Goal: Understand process/instructions

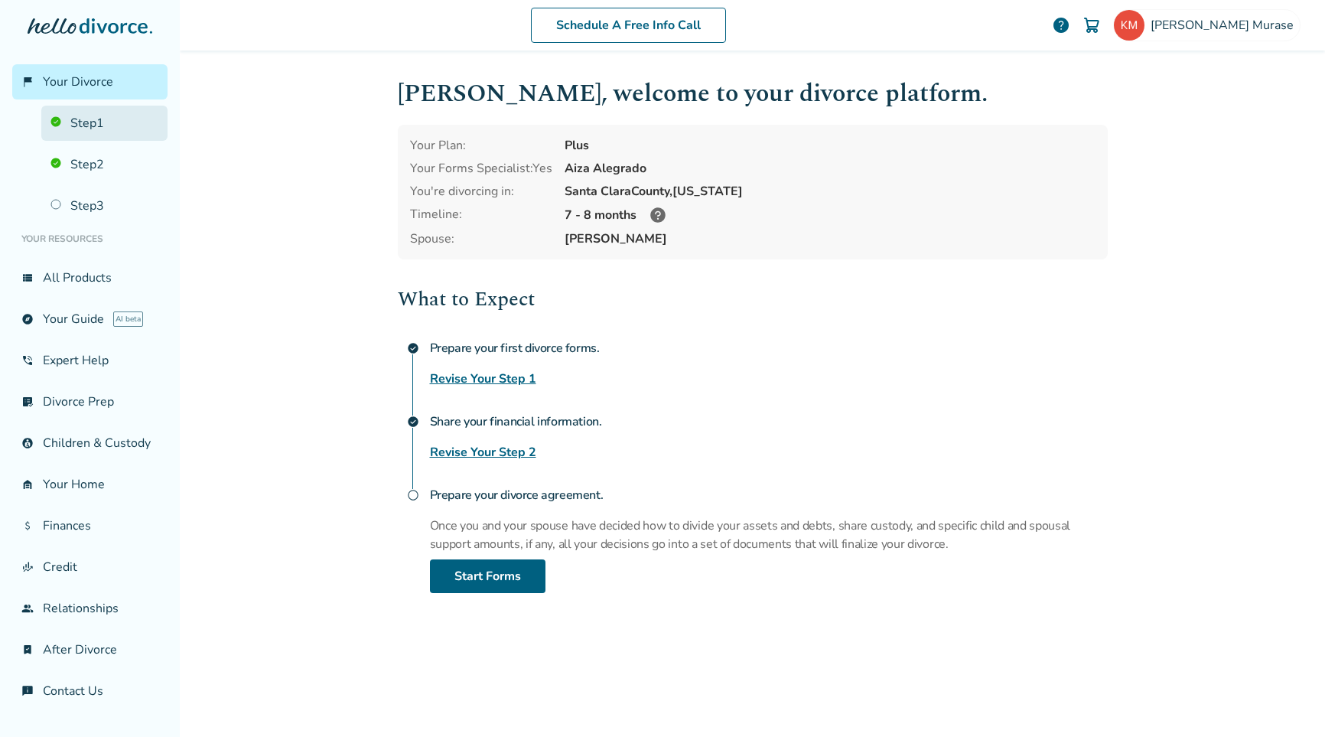
click at [84, 125] on link "Step 1" at bounding box center [104, 123] width 126 height 35
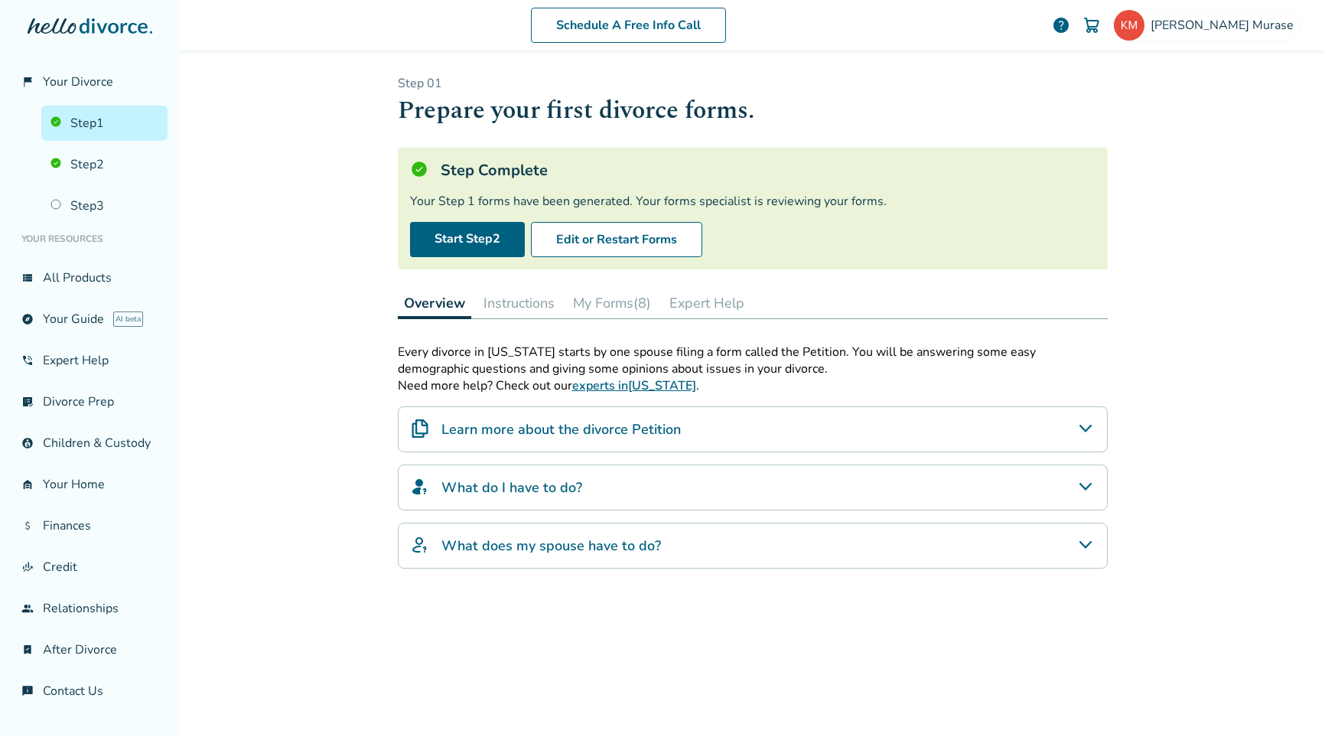
click at [614, 314] on button "My Forms (8)" at bounding box center [612, 303] width 90 height 31
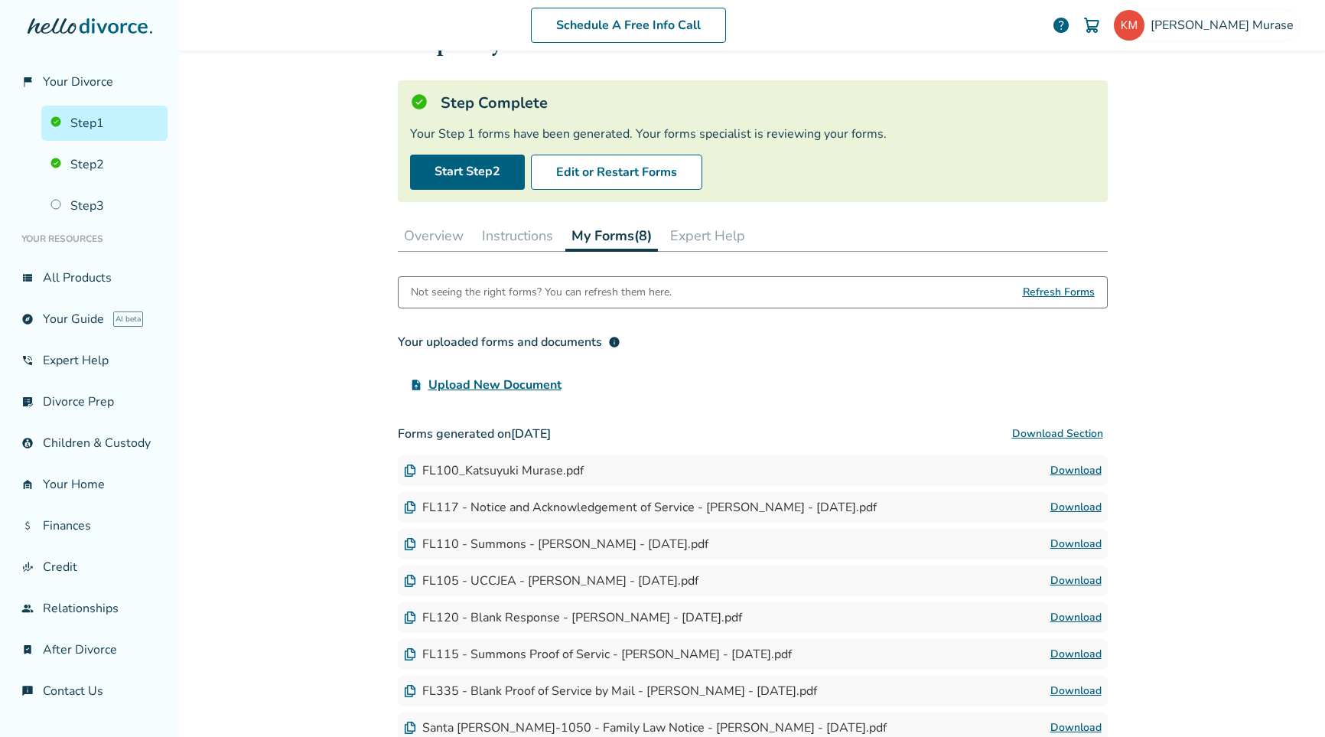
scroll to position [50, 0]
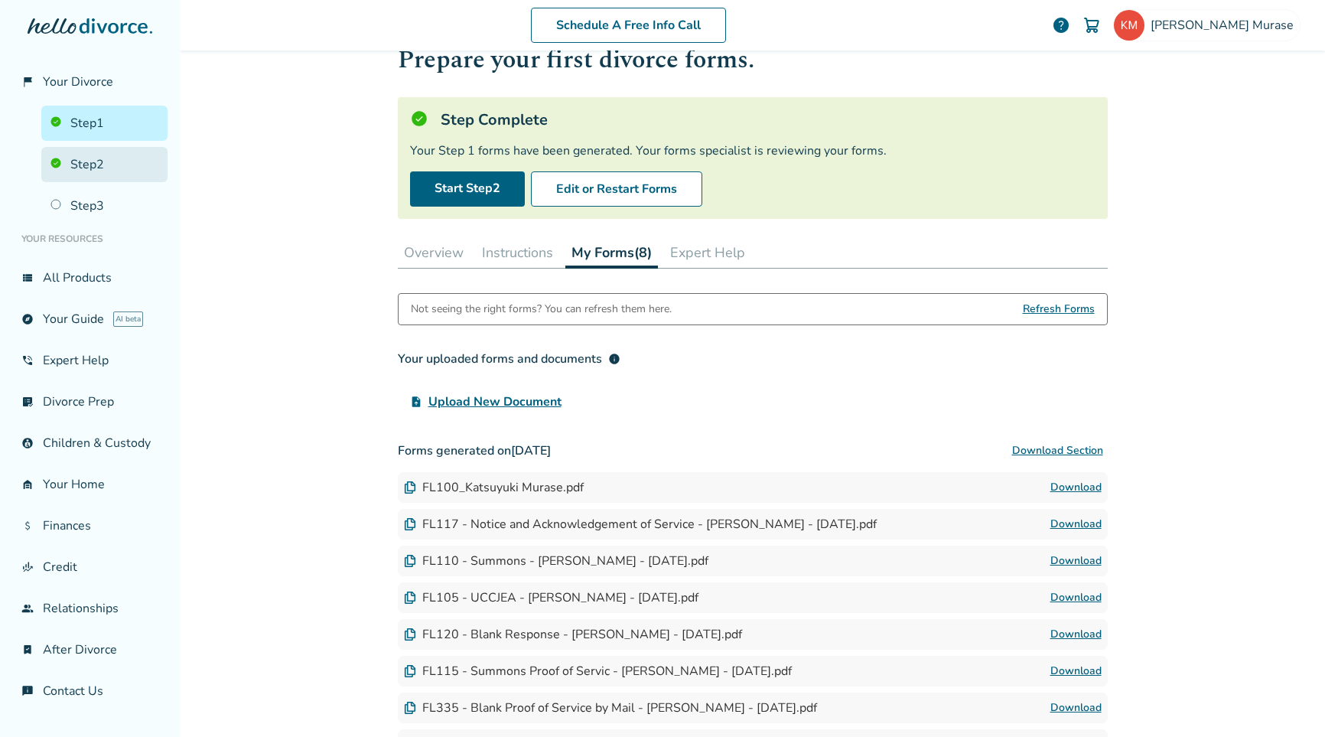
click at [82, 167] on link "Step 2" at bounding box center [104, 164] width 126 height 35
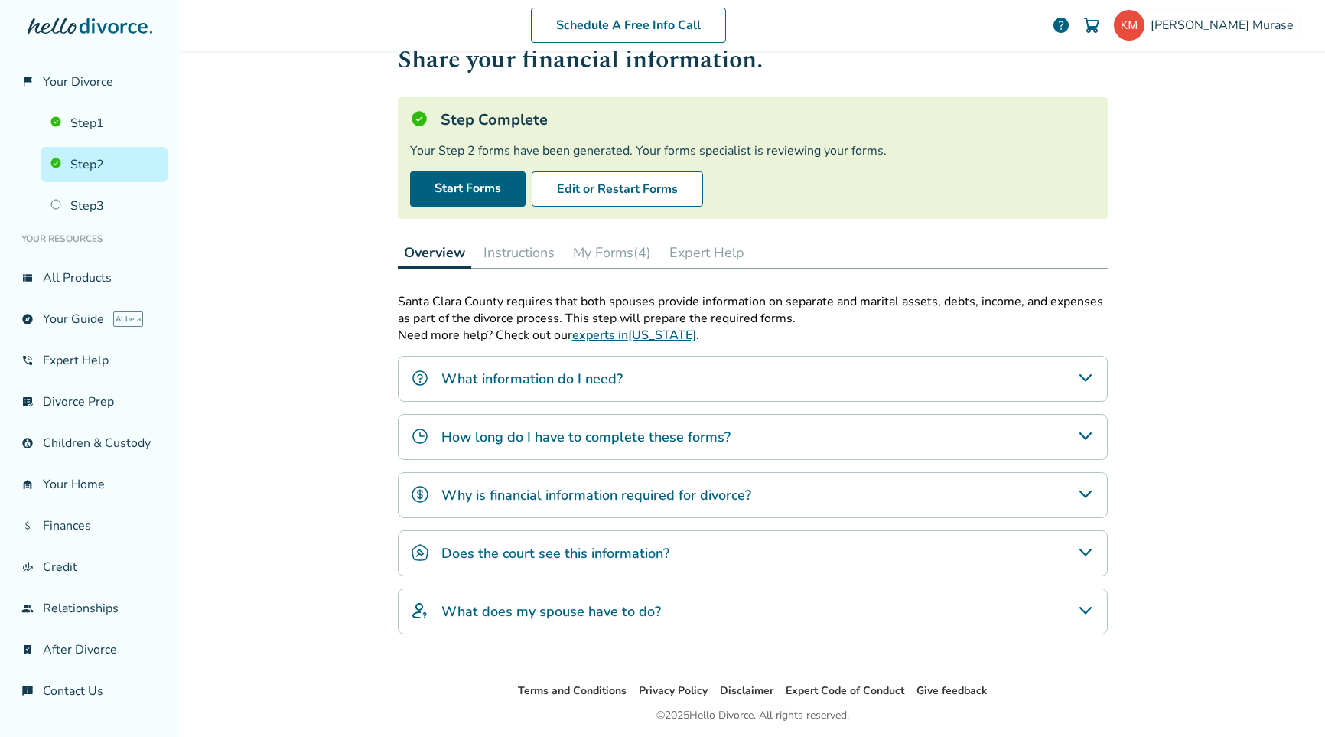
click at [616, 249] on button "My Forms (4)" at bounding box center [612, 252] width 90 height 31
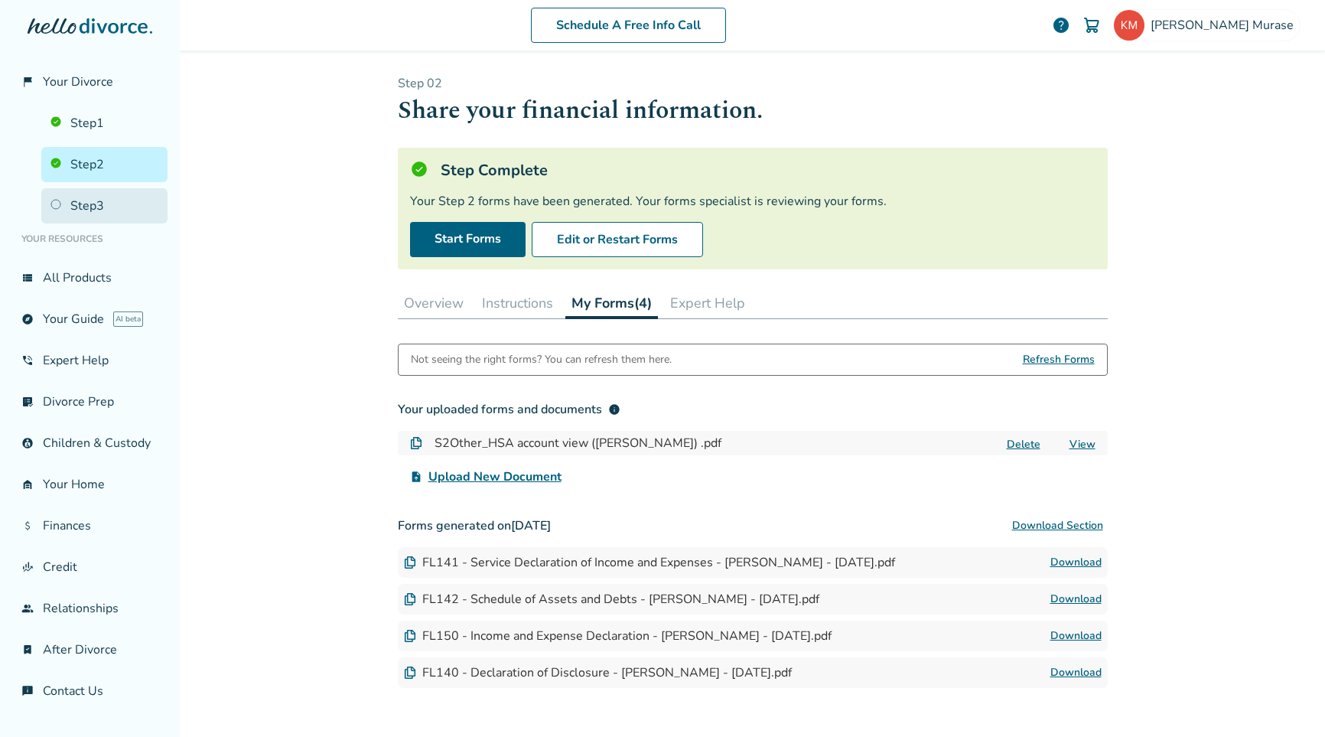
click at [92, 205] on link "Step 3" at bounding box center [104, 205] width 126 height 35
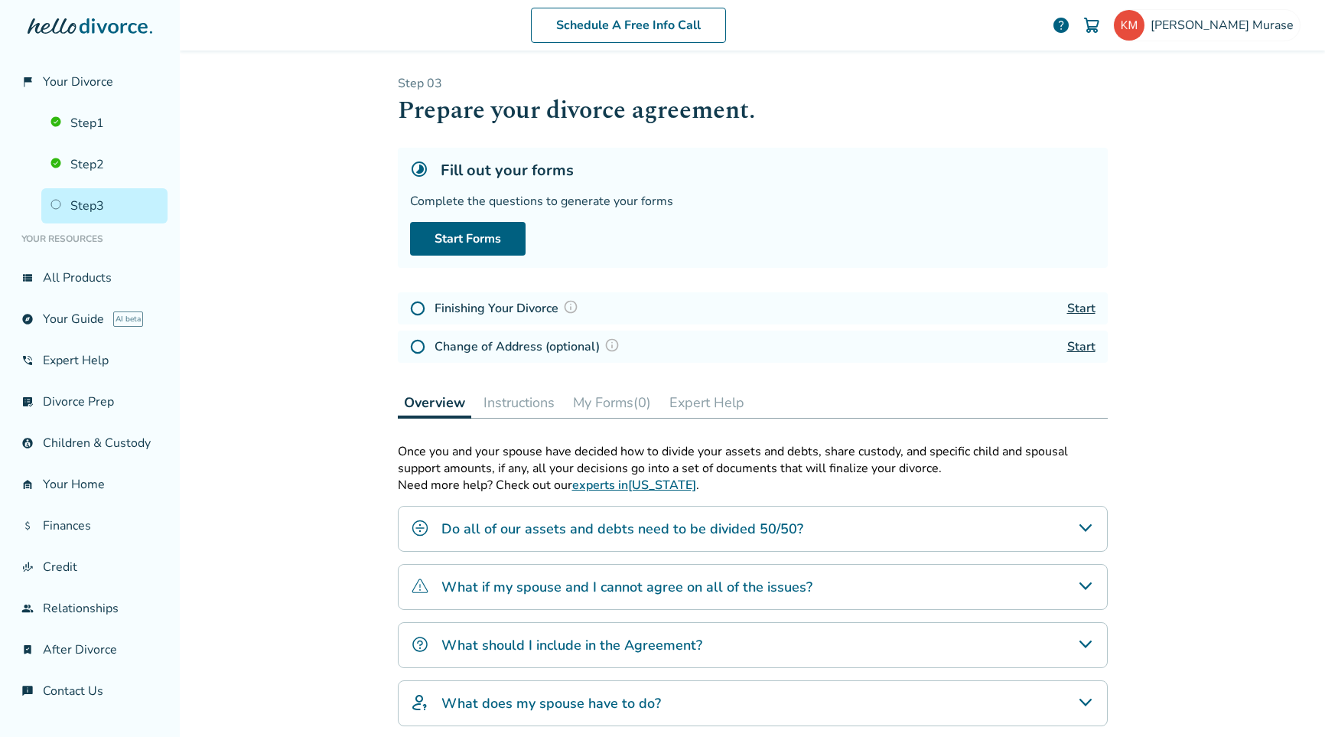
click at [523, 402] on button "Instructions" at bounding box center [518, 402] width 83 height 31
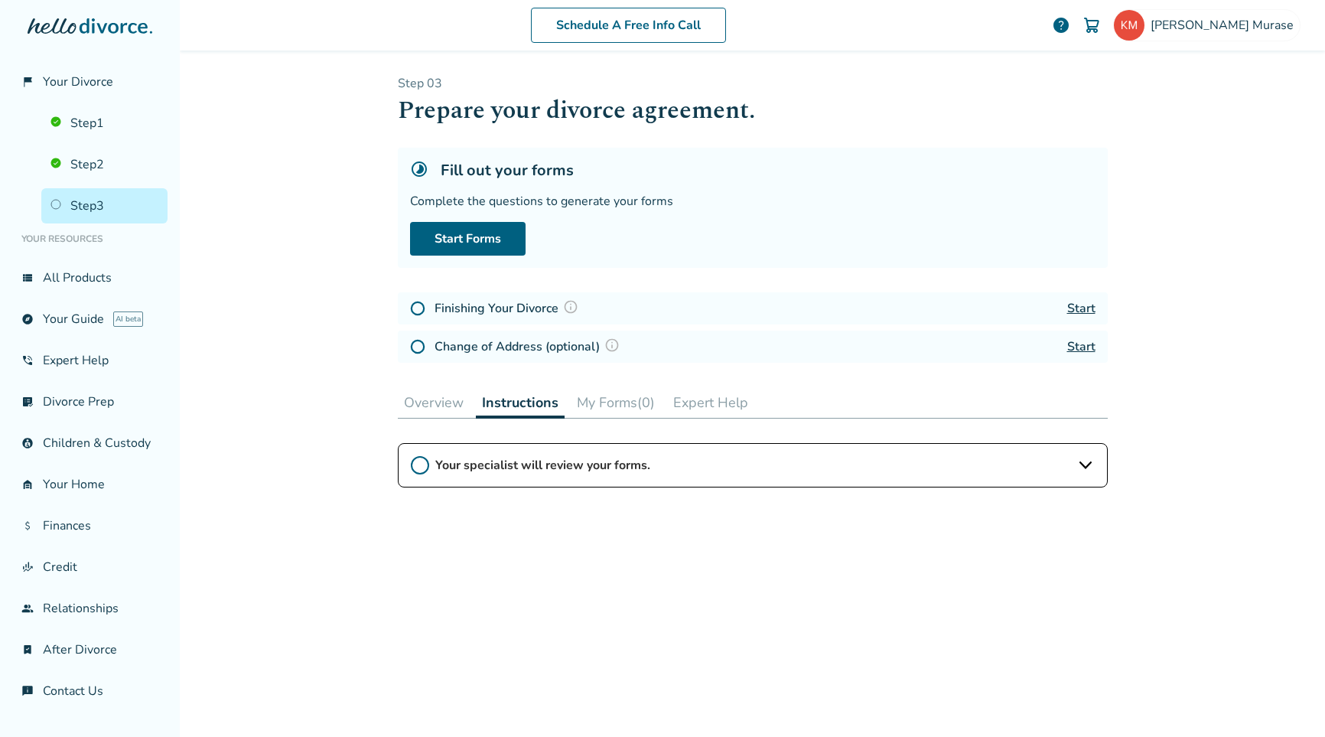
click at [610, 462] on span "Your specialist will review your forms." at bounding box center [752, 465] width 635 height 17
click at [428, 401] on button "Overview" at bounding box center [434, 402] width 72 height 31
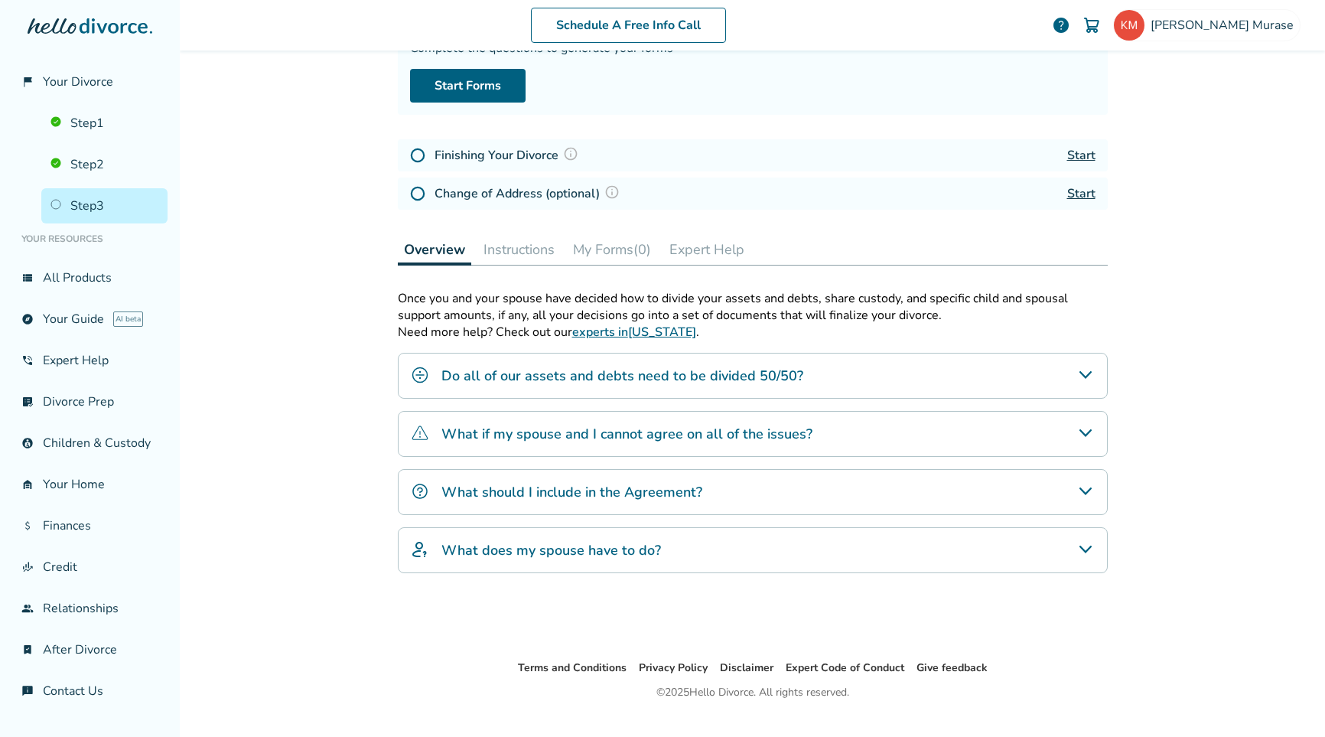
scroll to position [181, 0]
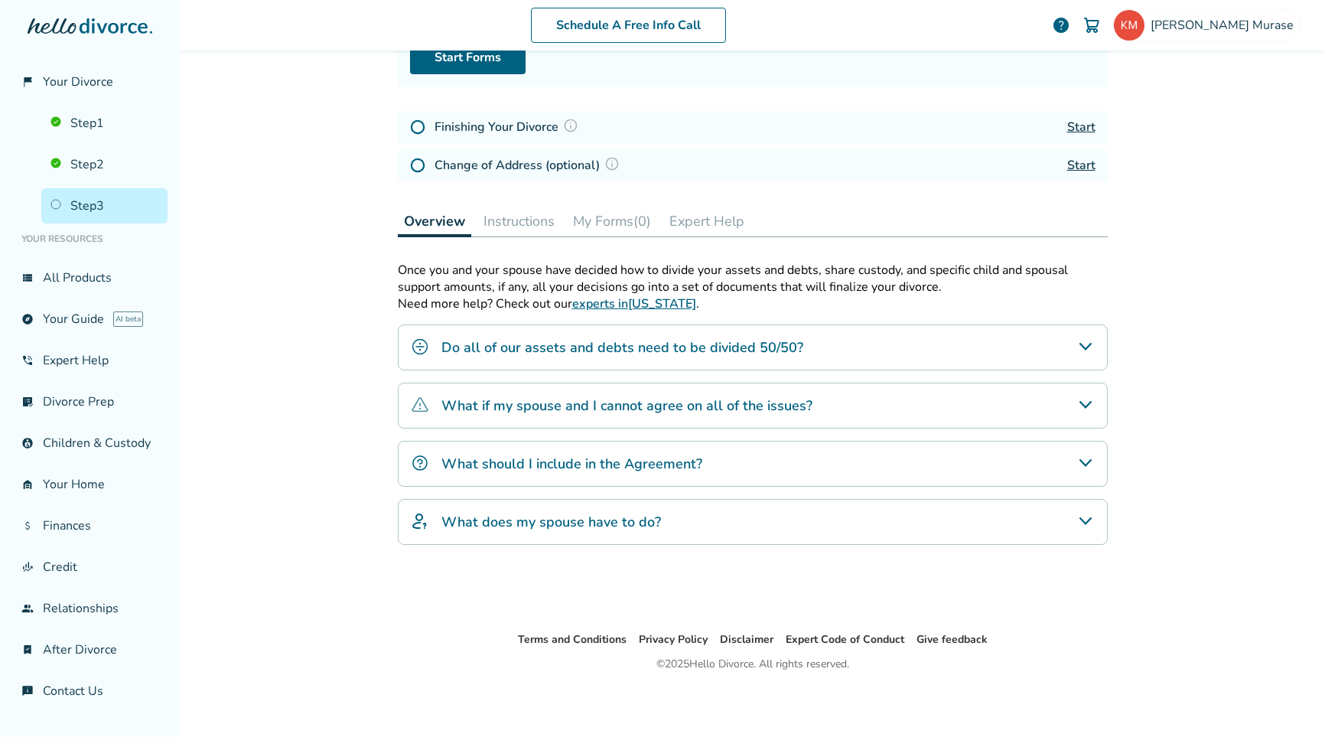
click at [493, 466] on h4 "What should I include in the Agreement?" at bounding box center [571, 464] width 261 height 20
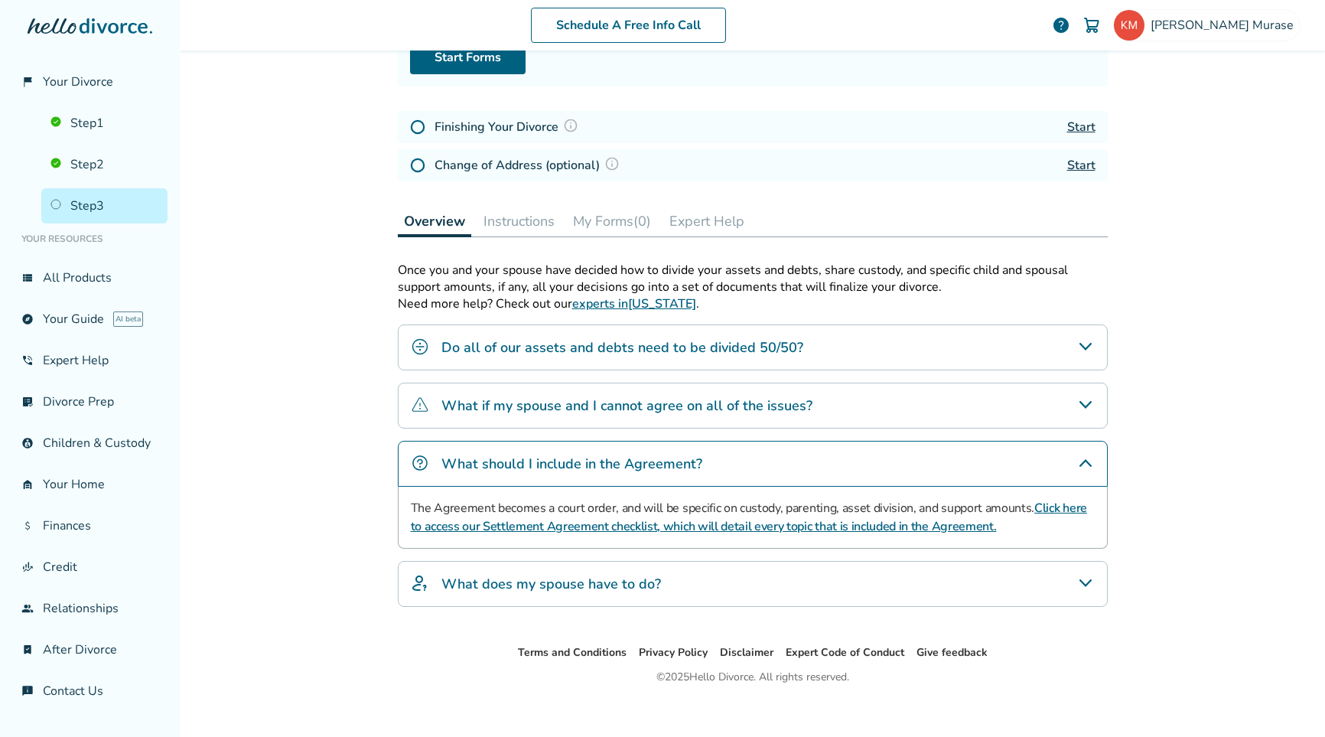
click at [568, 591] on div "What does my spouse have to do?" at bounding box center [753, 584] width 710 height 46
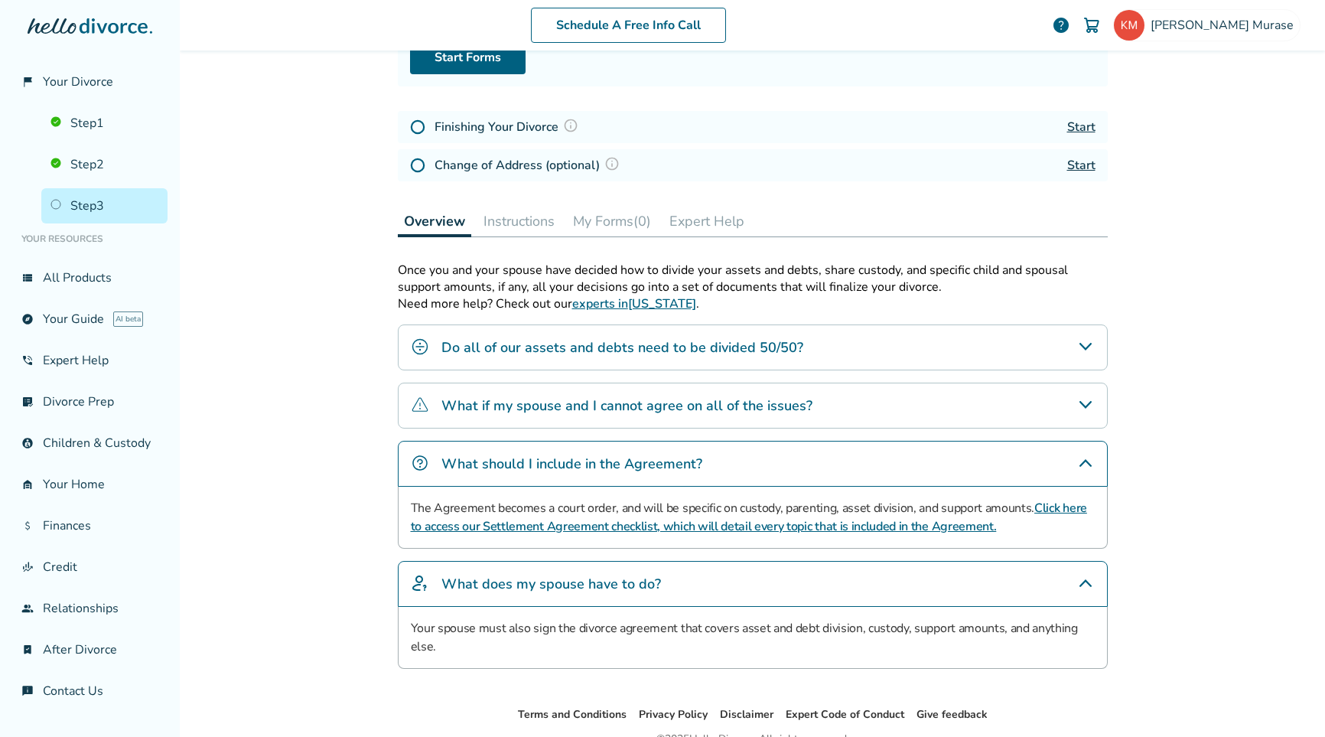
click at [591, 360] on div "Do all of our assets and debts need to be divided 50/50?" at bounding box center [753, 347] width 710 height 46
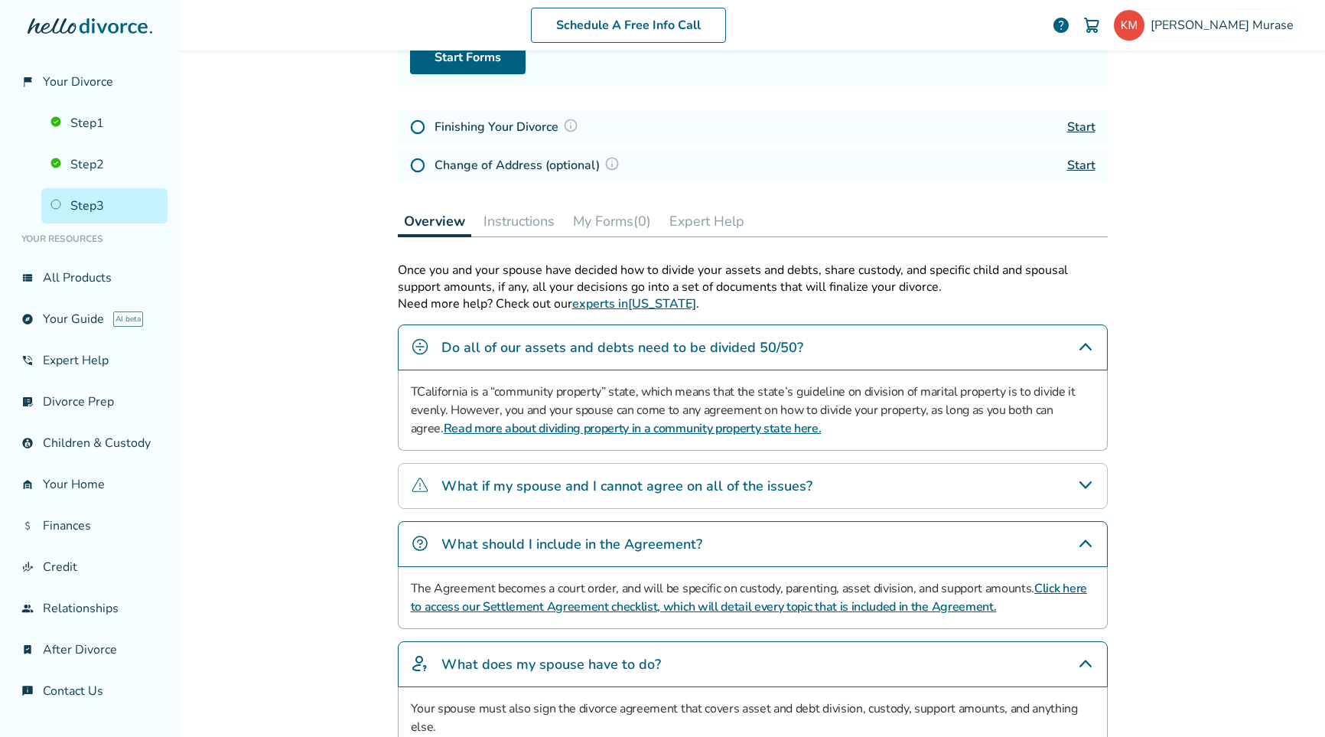
click at [635, 486] on h4 "What if my spouse and I cannot agree on all of the issues?" at bounding box center [626, 486] width 371 height 20
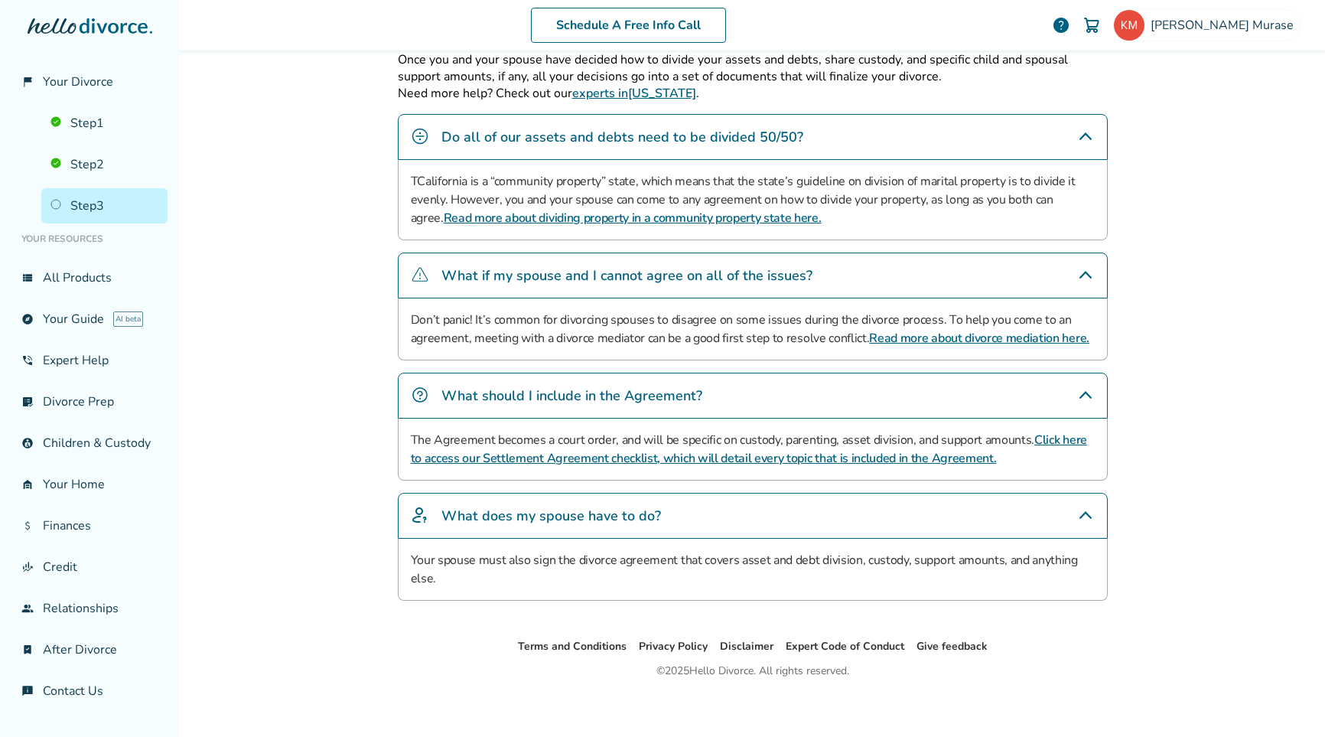
scroll to position [396, 0]
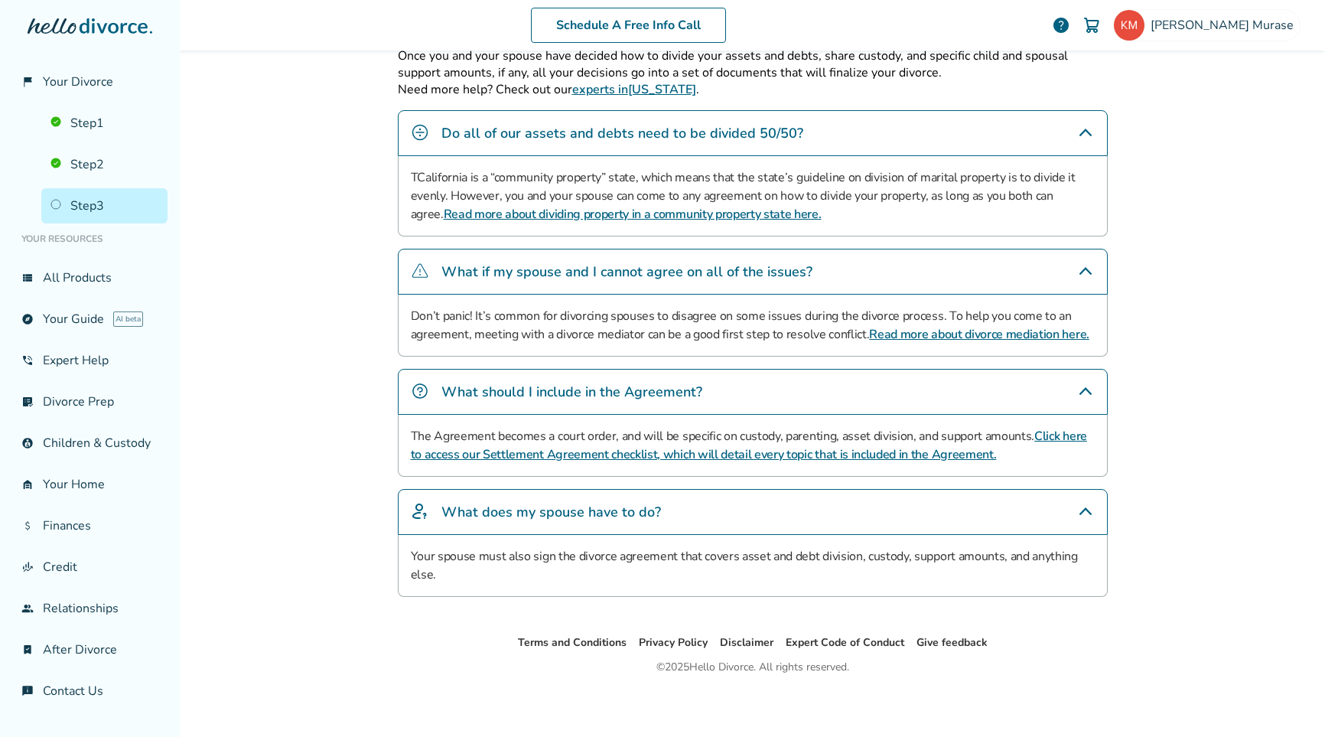
click at [1131, 247] on div "Schedule A Free Info Call [PERSON_NAME] help Schedule A Free Call [PERSON_NAME]…" at bounding box center [752, 368] width 1145 height 737
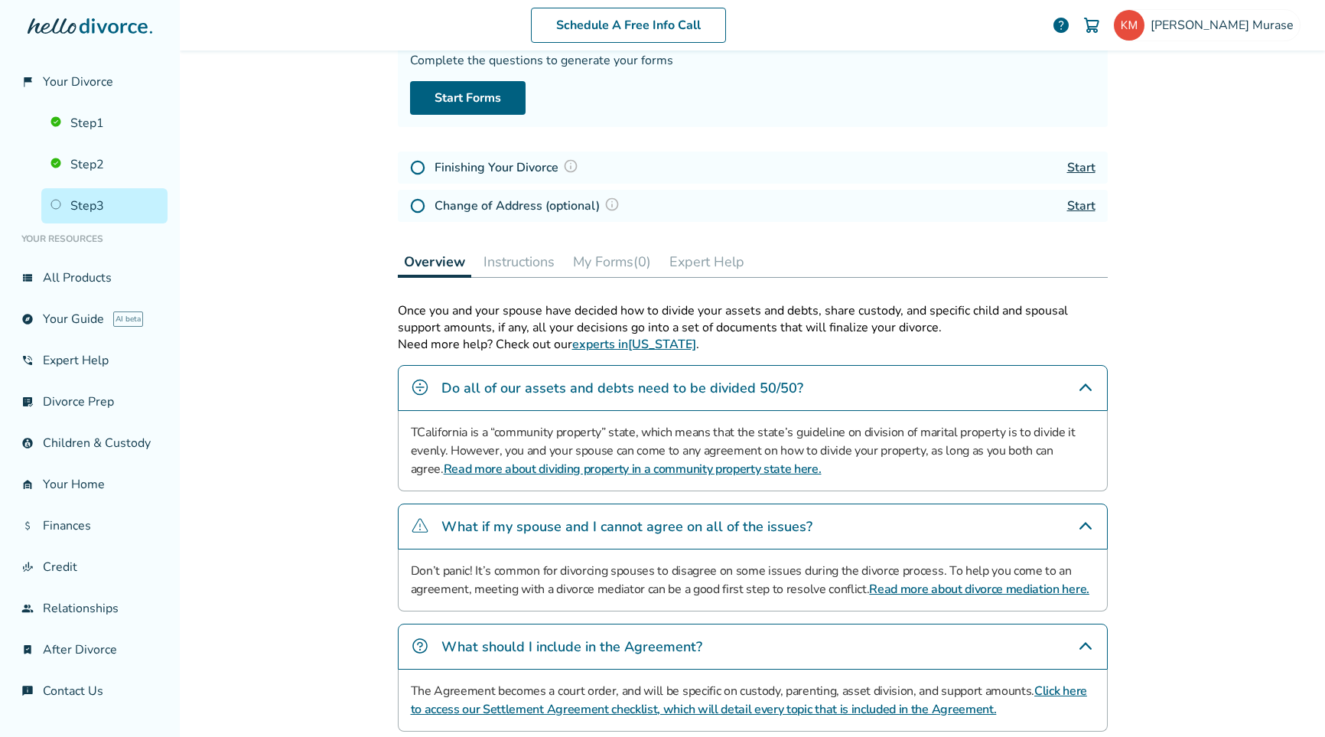
scroll to position [90, 0]
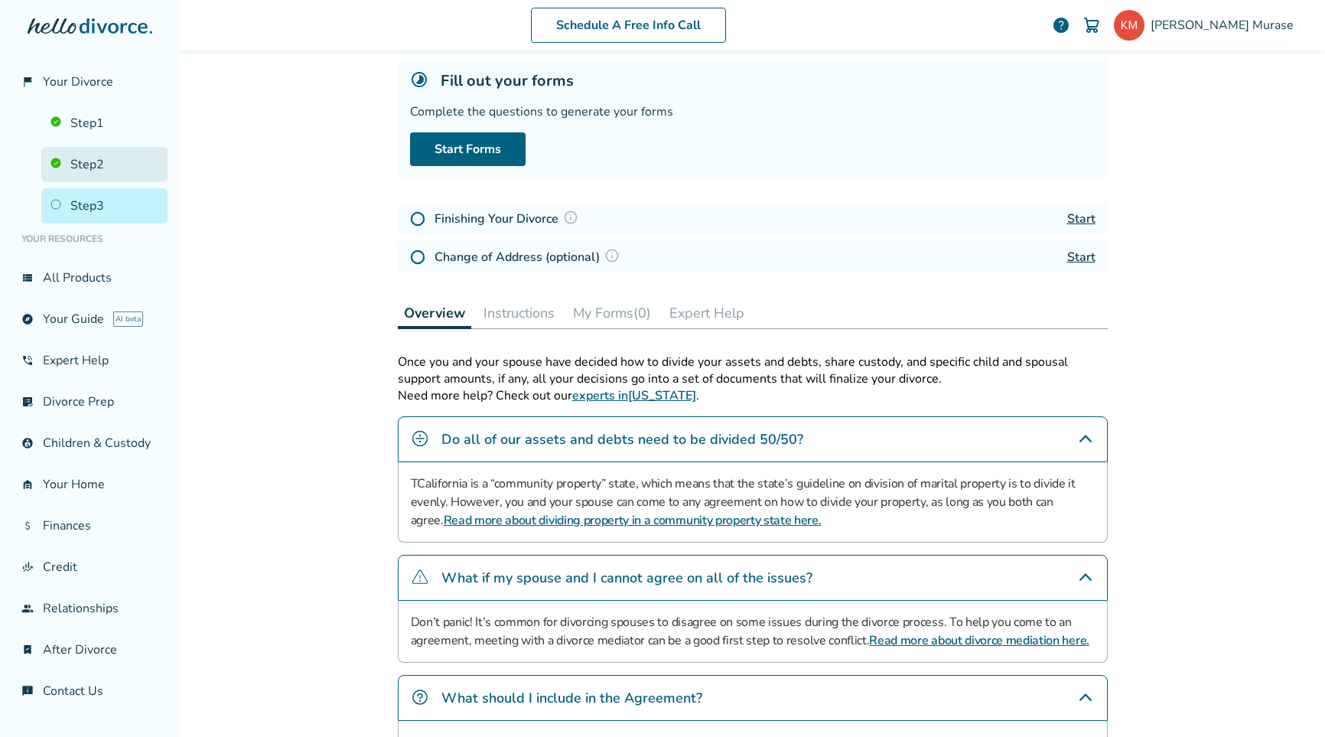
click at [73, 171] on link "Step 2" at bounding box center [104, 164] width 126 height 35
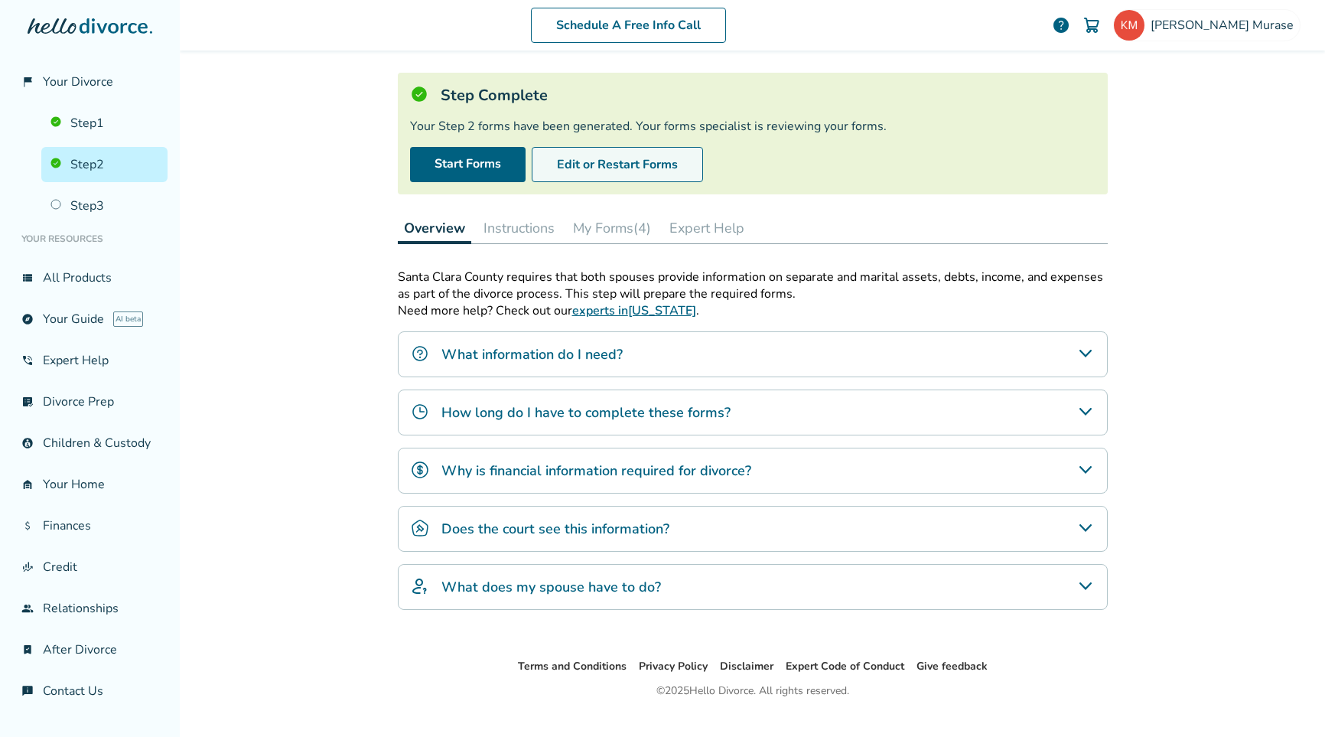
click at [618, 173] on button "Edit or Restart Forms" at bounding box center [617, 164] width 171 height 35
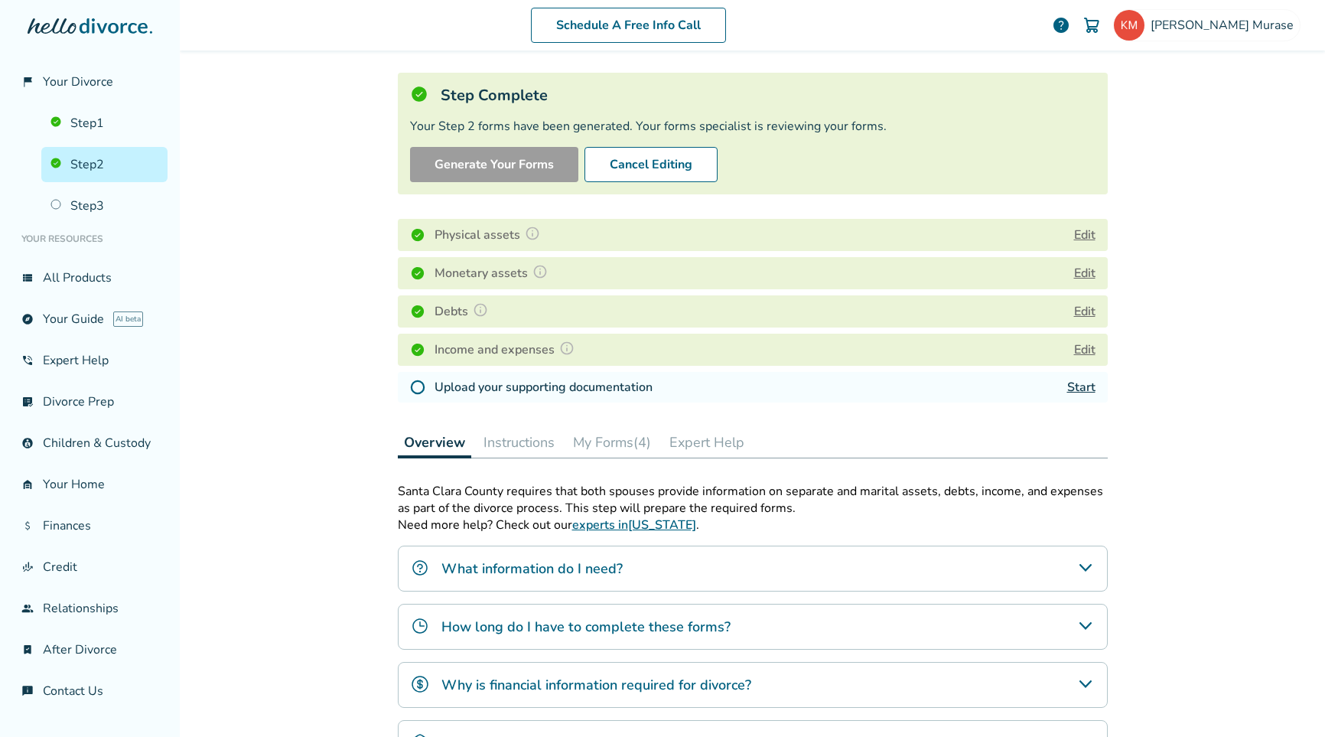
click at [246, 336] on div "Schedule A Free Info Call [PERSON_NAME] help Schedule A Free Call [PERSON_NAME]…" at bounding box center [752, 368] width 1145 height 737
